Goal: Information Seeking & Learning: Find specific page/section

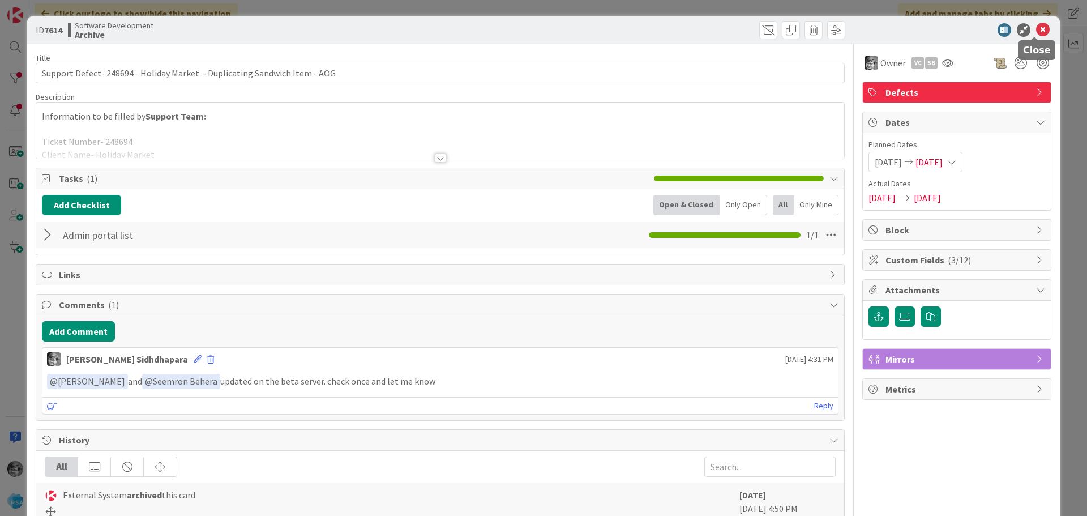
click at [1037, 31] on icon at bounding box center [1043, 30] width 14 height 14
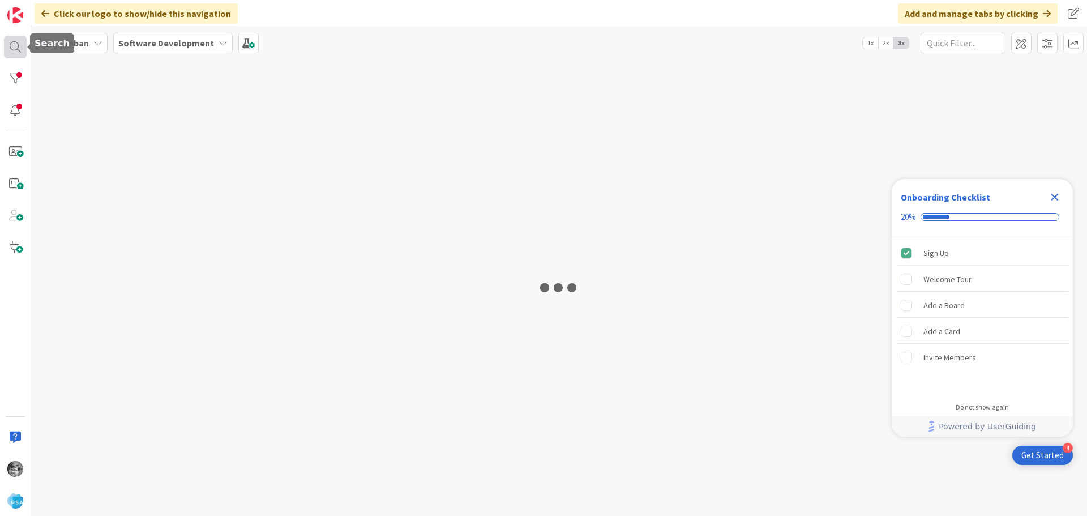
click at [6, 46] on div at bounding box center [15, 47] width 23 height 23
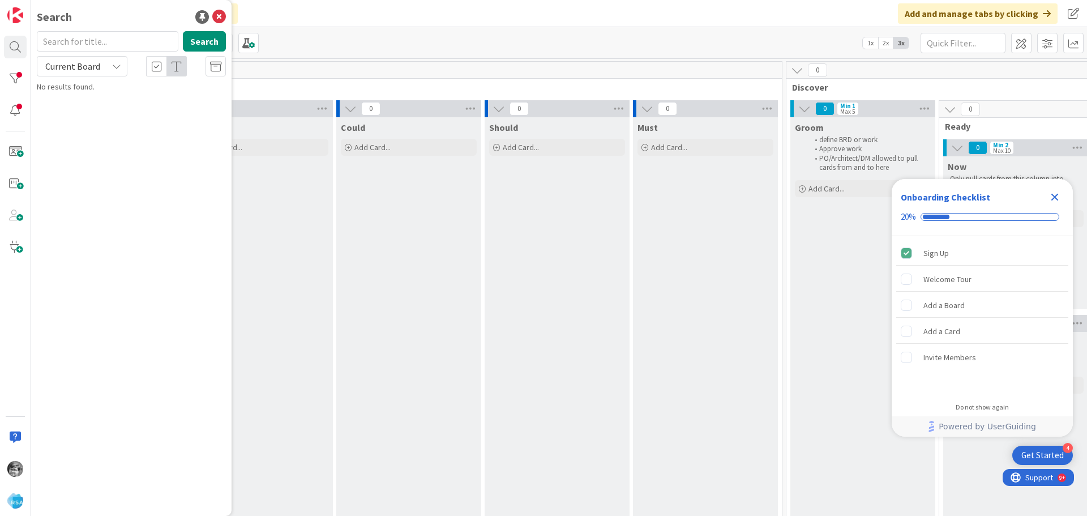
click at [95, 41] on input "text" at bounding box center [108, 41] width 142 height 20
type input "locker"
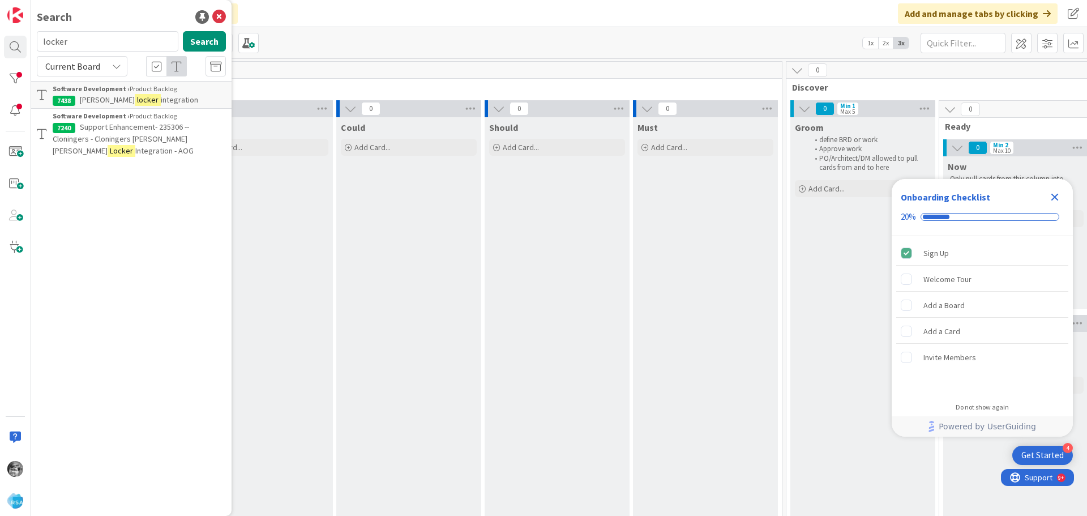
click at [118, 133] on p "Support Enhancement- 235306 -- Cloningers - Cloningers Bell Howell Locker Integ…" at bounding box center [139, 139] width 173 height 36
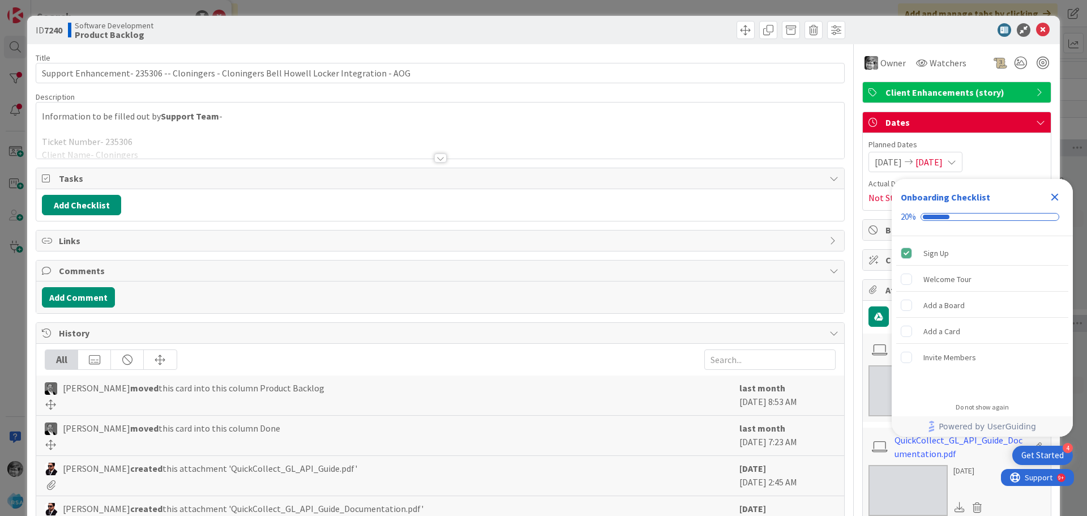
click at [436, 157] on div at bounding box center [440, 157] width 12 height 9
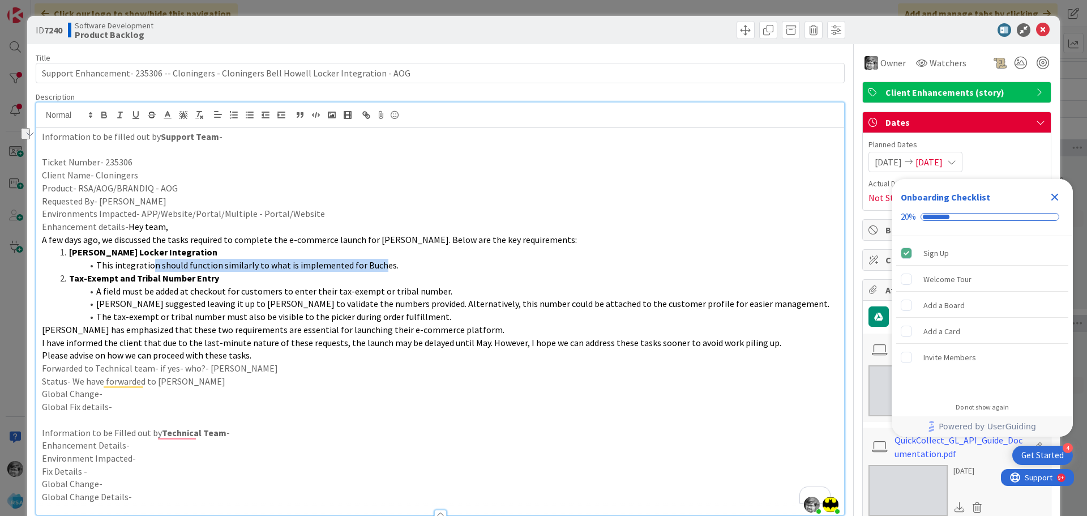
drag, startPoint x: 159, startPoint y: 268, endPoint x: 374, endPoint y: 268, distance: 215.2
click at [374, 268] on span "This integration should function similarly to what is implemented for Buches." at bounding box center [247, 264] width 302 height 11
